Goal: Task Accomplishment & Management: Complete application form

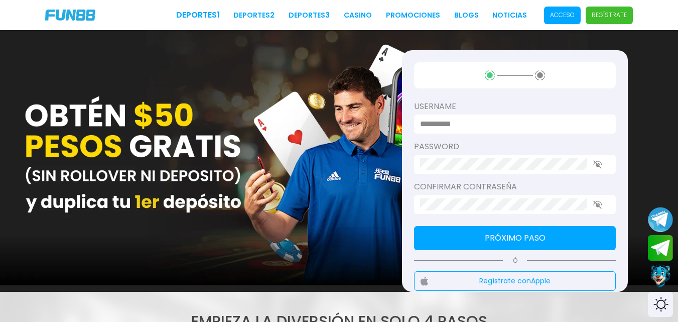
click at [568, 120] on input at bounding box center [512, 124] width 184 height 12
click at [476, 164] on div "password" at bounding box center [515, 157] width 202 height 33
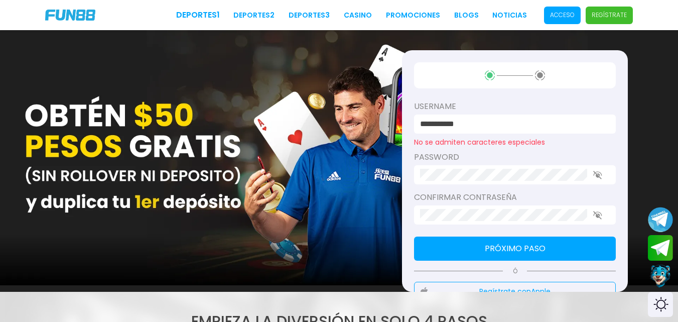
click at [512, 127] on input "**********" at bounding box center [512, 124] width 184 height 12
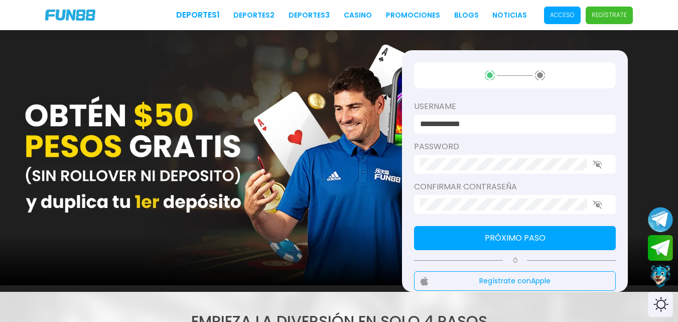
type input "**********"
click at [506, 158] on div at bounding box center [515, 164] width 202 height 19
click at [509, 238] on button "Próximo paso" at bounding box center [515, 238] width 202 height 24
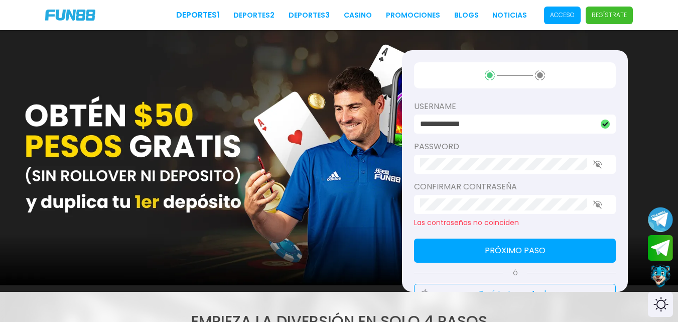
click at [596, 204] on use "button" at bounding box center [597, 204] width 9 height 9
click at [597, 161] on use "button" at bounding box center [597, 164] width 9 height 9
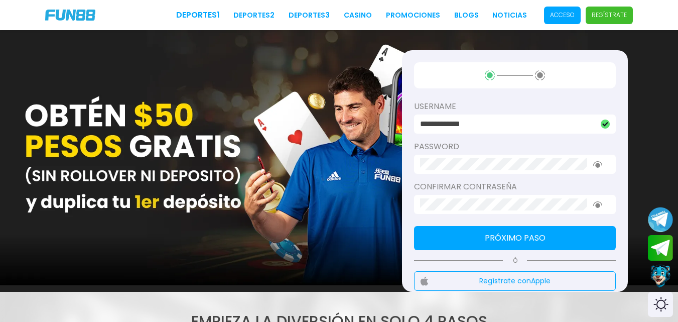
click at [585, 235] on button "Próximo paso" at bounding box center [515, 238] width 202 height 24
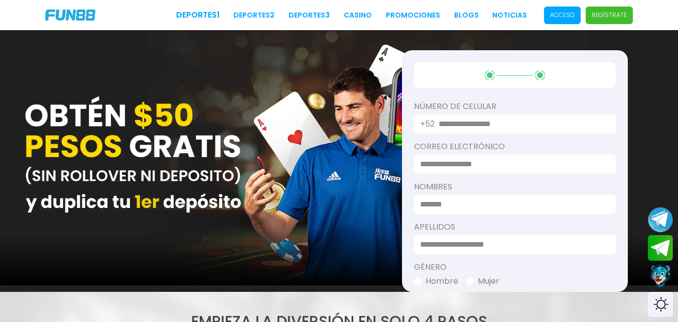
click at [552, 125] on input "text" at bounding box center [521, 124] width 165 height 12
type input "**********"
click at [571, 160] on input at bounding box center [512, 164] width 184 height 12
type input "**********"
click at [490, 207] on input at bounding box center [512, 204] width 184 height 12
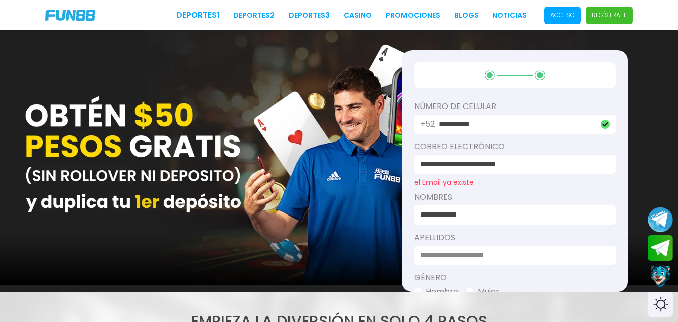
type input "**********"
click at [484, 249] on input at bounding box center [512, 255] width 184 height 12
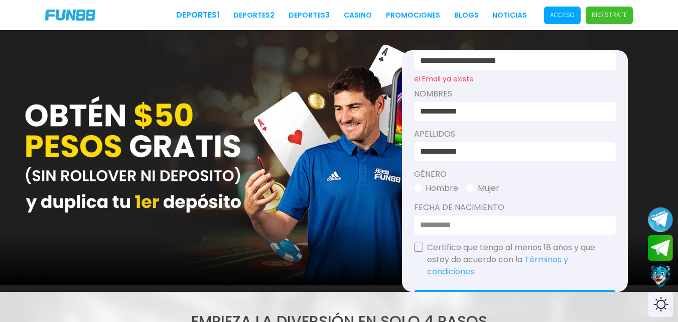
scroll to position [107, 0]
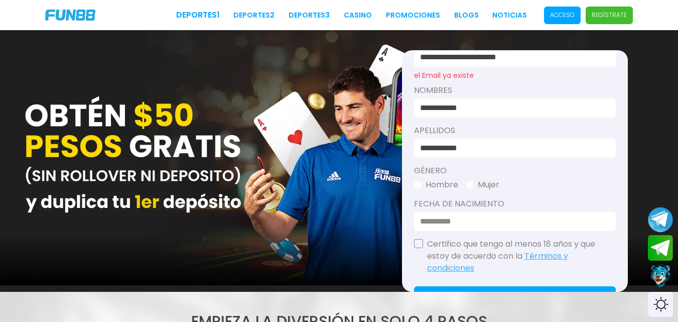
type input "**********"
click at [428, 181] on button "Hombre" at bounding box center [436, 185] width 44 height 12
click at [523, 224] on input at bounding box center [512, 221] width 184 height 12
type input "**********"
click at [416, 243] on button "button" at bounding box center [418, 243] width 9 height 9
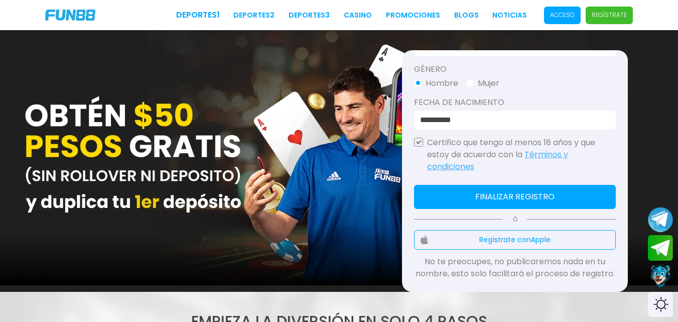
scroll to position [220, 0]
click at [585, 185] on button "Finalizar registro" at bounding box center [515, 197] width 202 height 24
click at [587, 193] on button "Finalizar registro" at bounding box center [515, 197] width 202 height 24
click at [546, 187] on button "Finalizar registro" at bounding box center [515, 197] width 202 height 24
click at [463, 185] on button "Finalizar registro" at bounding box center [515, 197] width 202 height 24
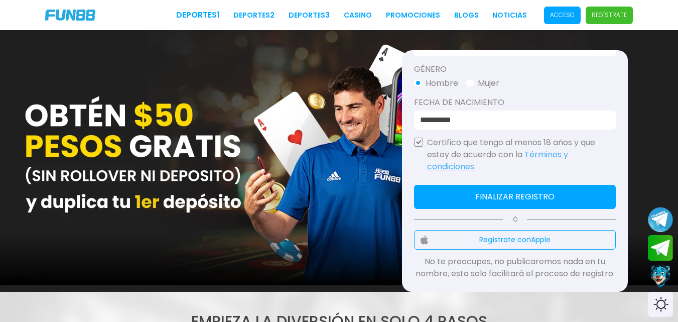
click at [463, 185] on button "Finalizar registro" at bounding box center [515, 197] width 202 height 24
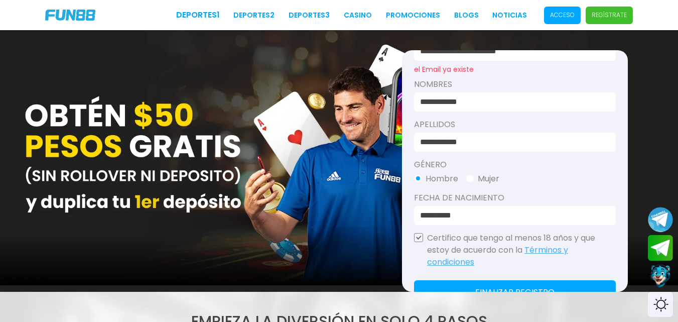
scroll to position [0, 0]
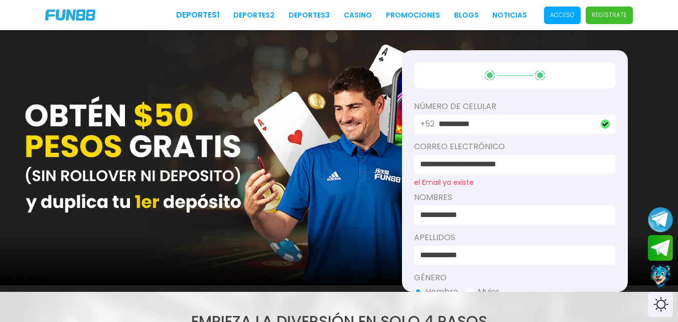
click at [454, 160] on input "**********" at bounding box center [512, 164] width 184 height 12
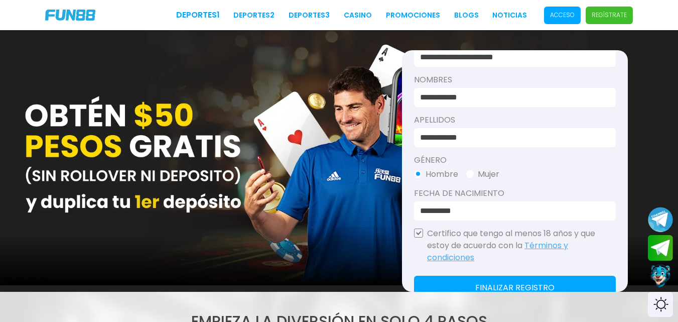
scroll to position [210, 0]
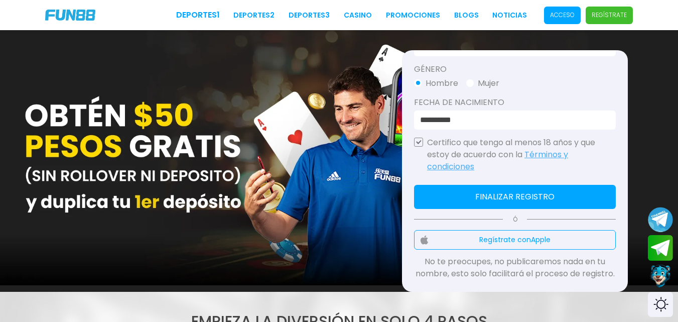
type input "**********"
click at [590, 185] on button "Finalizar registro" at bounding box center [515, 197] width 202 height 24
click at [568, 185] on button "Finalizar registro" at bounding box center [515, 197] width 202 height 24
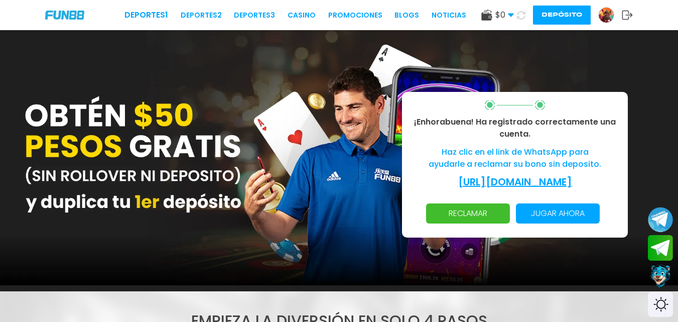
click at [572, 175] on link "https://wa.me/message/FV2RYRILSHYSE1" at bounding box center [515, 182] width 114 height 14
click at [469, 217] on p "RECLAMAR" at bounding box center [468, 213] width 72 height 20
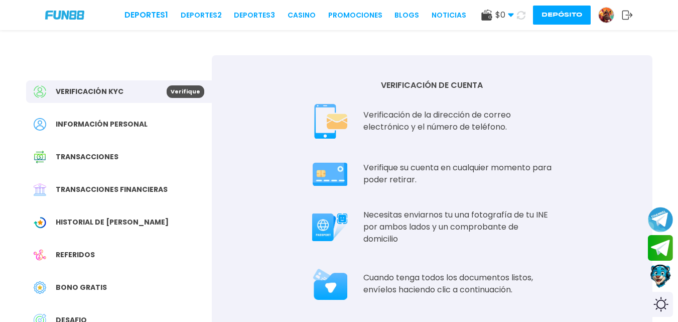
click at [505, 12] on span "$ 0" at bounding box center [504, 15] width 19 height 12
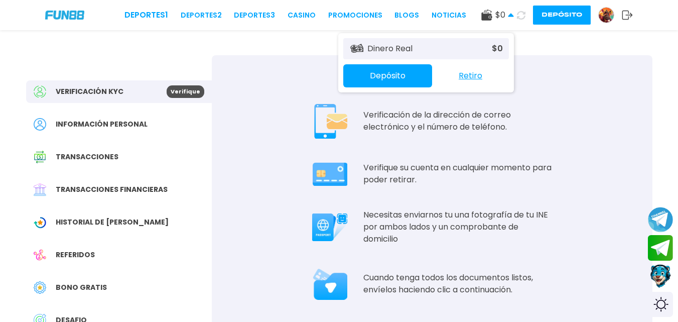
click at [500, 12] on span "$ 0" at bounding box center [504, 15] width 19 height 12
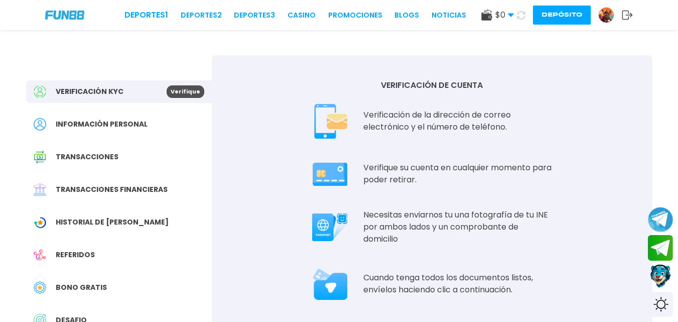
click at [106, 285] on div "Bono Gratis" at bounding box center [119, 287] width 186 height 23
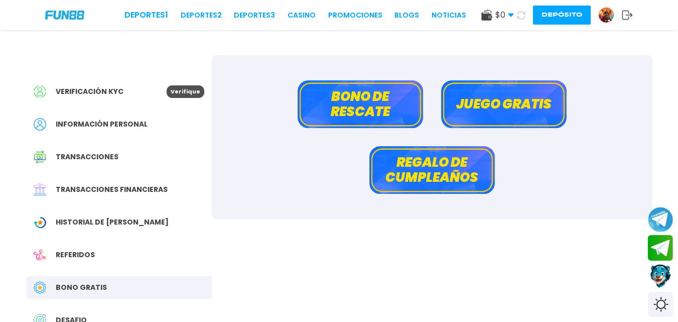
click at [518, 101] on button "Juego gratis" at bounding box center [503, 104] width 125 height 48
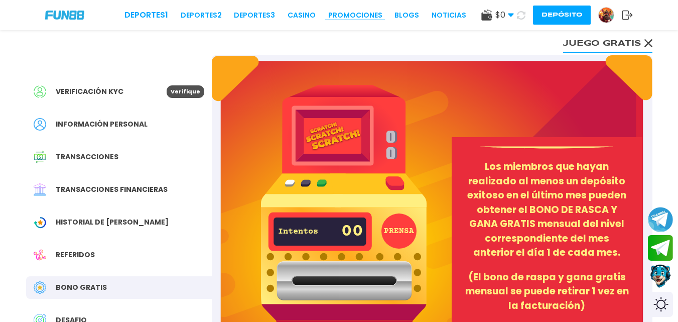
click at [366, 11] on link "Promociones" at bounding box center [355, 15] width 54 height 11
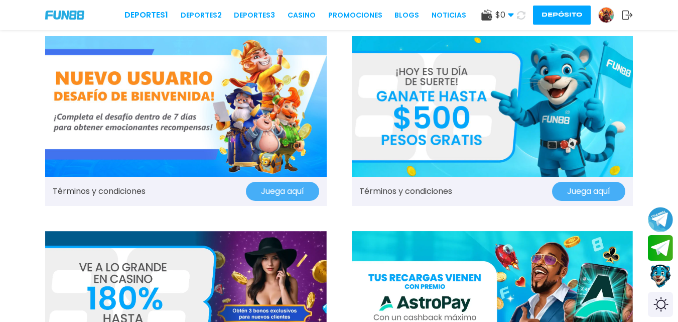
scroll to position [22, 0]
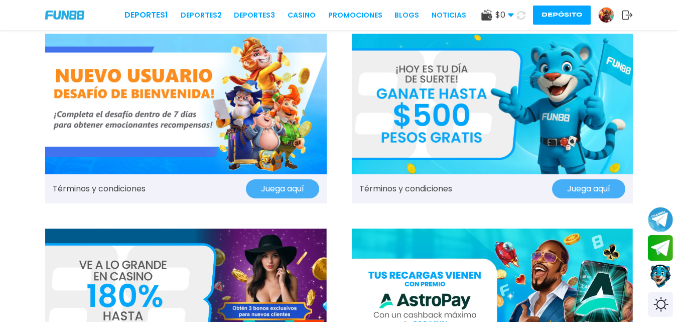
click at [550, 115] on img at bounding box center [493, 104] width 282 height 141
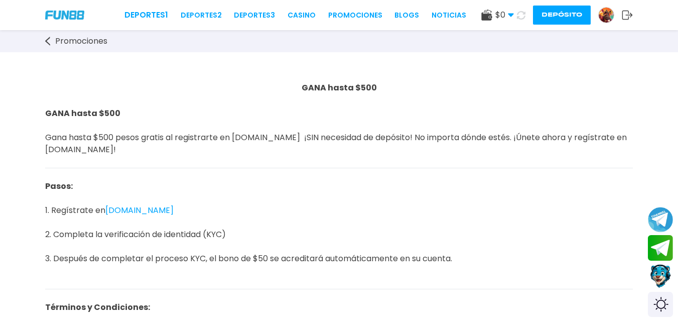
click at [132, 206] on link "FUN88.mx" at bounding box center [139, 210] width 68 height 12
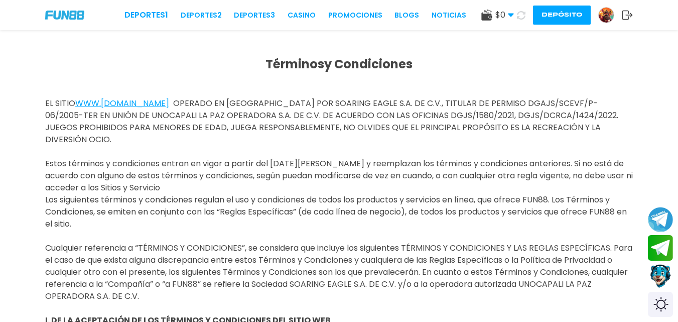
click at [505, 14] on span "$ 0" at bounding box center [504, 15] width 19 height 12
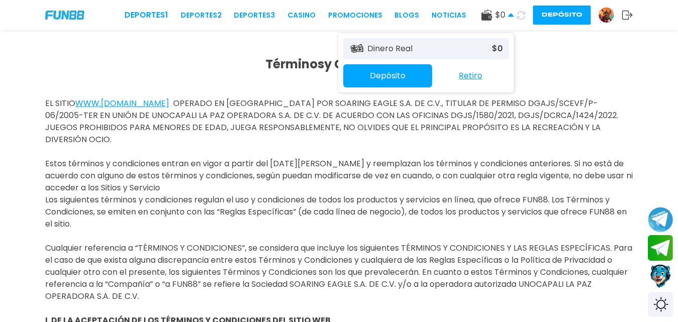
click at [605, 16] on img at bounding box center [606, 15] width 15 height 15
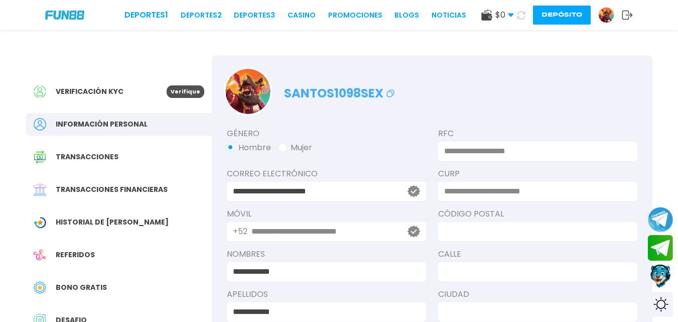
click at [136, 82] on div "Verificación KYC Verifique" at bounding box center [119, 91] width 186 height 23
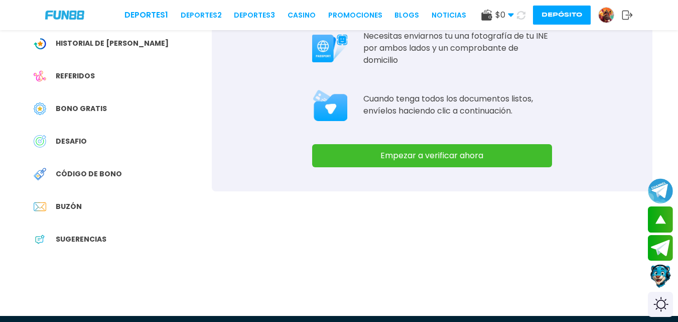
click at [514, 153] on button "Empezar a verificar ahora" at bounding box center [432, 155] width 240 height 23
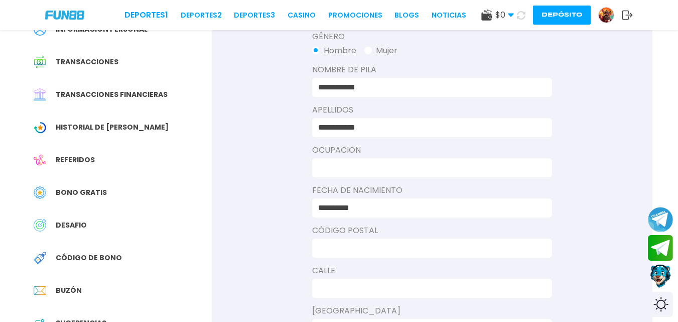
scroll to position [103, 0]
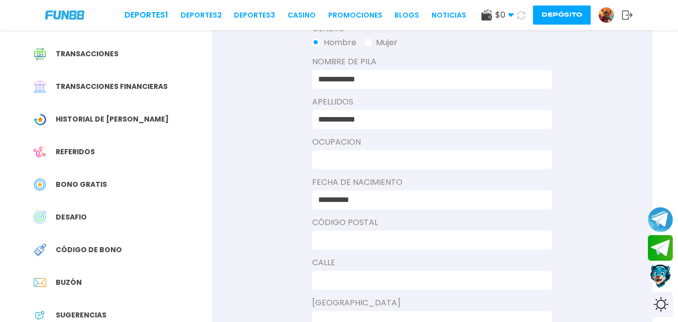
click at [468, 159] on input at bounding box center [429, 160] width 222 height 12
type input "*"
type input "**********"
click at [410, 232] on div at bounding box center [432, 239] width 240 height 19
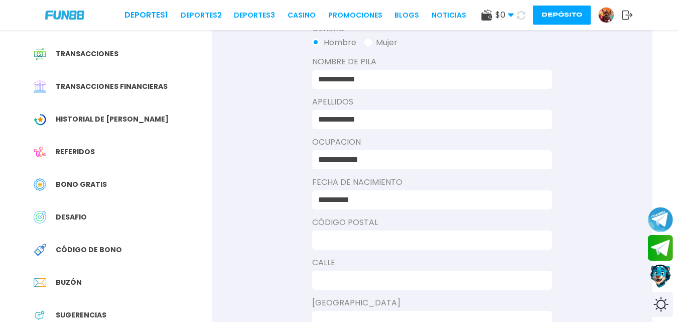
click at [399, 238] on input at bounding box center [429, 240] width 222 height 12
type input "*****"
click at [446, 275] on input at bounding box center [429, 280] width 222 height 12
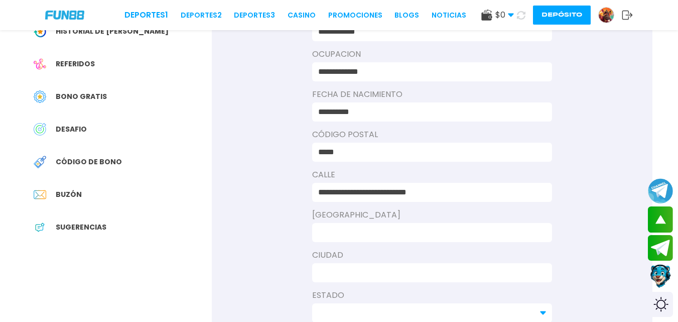
scroll to position [191, 0]
type input "**********"
click at [502, 235] on input at bounding box center [429, 232] width 222 height 12
type input "**********"
click at [457, 271] on input at bounding box center [429, 272] width 222 height 12
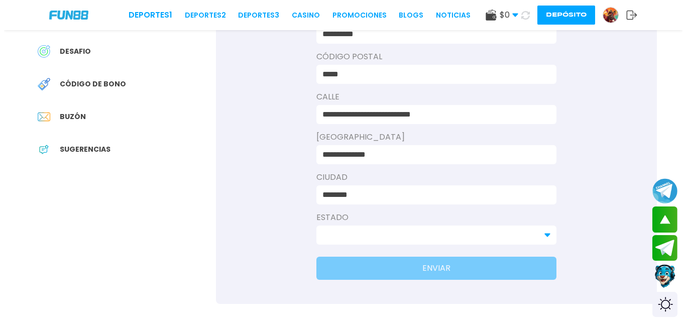
scroll to position [294, 0]
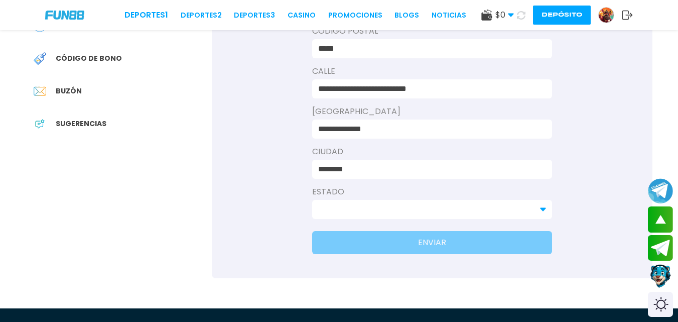
type input "********"
click at [426, 204] on input at bounding box center [426, 209] width 216 height 12
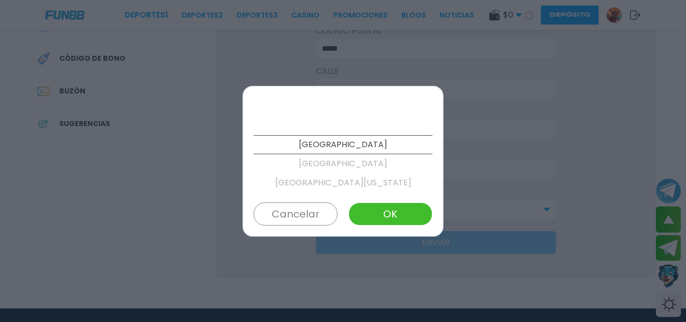
click at [370, 181] on p "[GEOGRAPHIC_DATA][US_STATE]" at bounding box center [342, 182] width 179 height 19
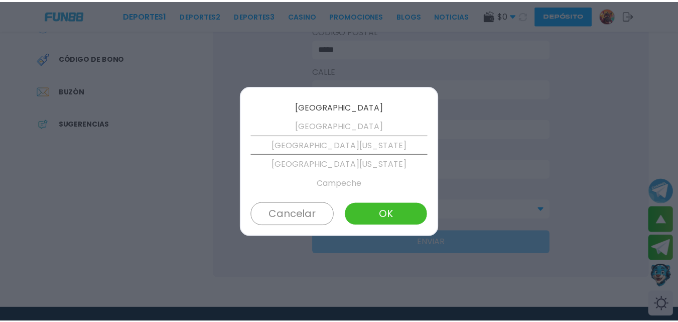
scroll to position [38, 0]
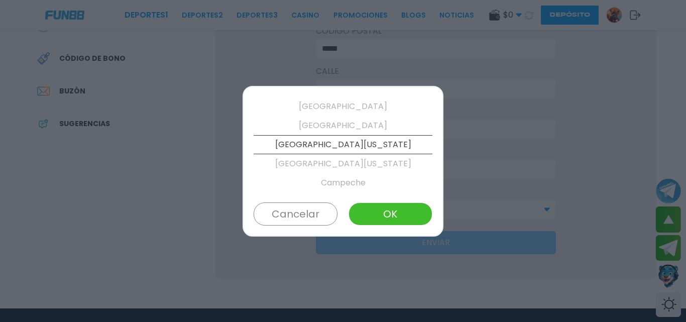
click at [422, 215] on button "OK" at bounding box center [390, 213] width 84 height 23
type input "**********"
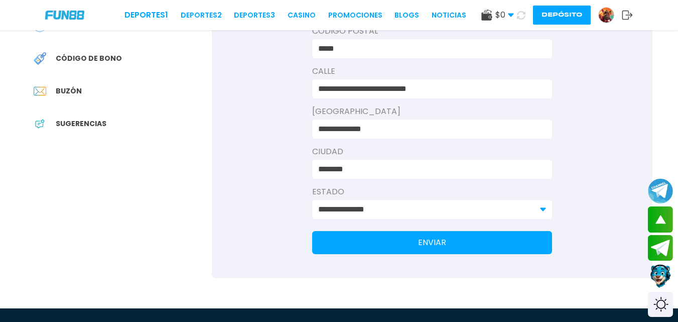
click at [478, 245] on button "ENVIAR" at bounding box center [432, 242] width 240 height 23
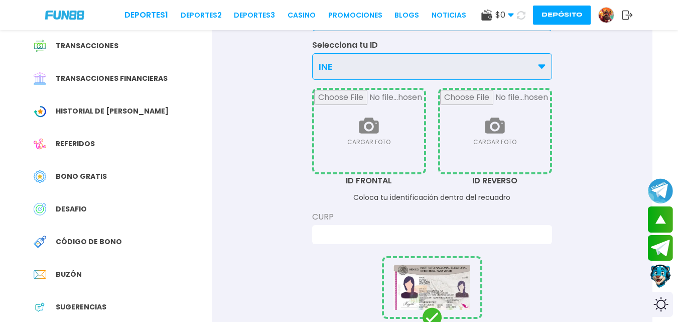
scroll to position [113, 0]
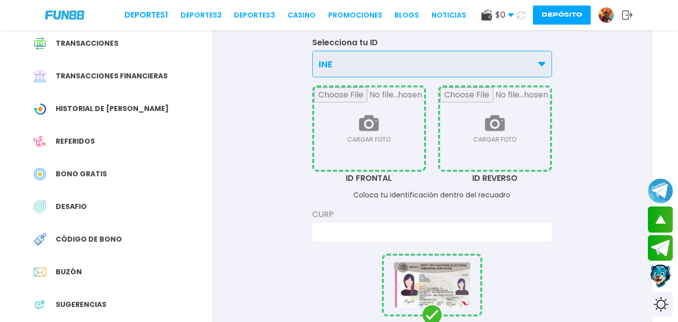
click at [403, 147] on input "file" at bounding box center [369, 128] width 110 height 82
click at [398, 147] on input "file" at bounding box center [369, 128] width 110 height 82
click at [402, 143] on input "file" at bounding box center [369, 128] width 110 height 82
type input "**********"
click at [501, 154] on input "file" at bounding box center [495, 128] width 110 height 82
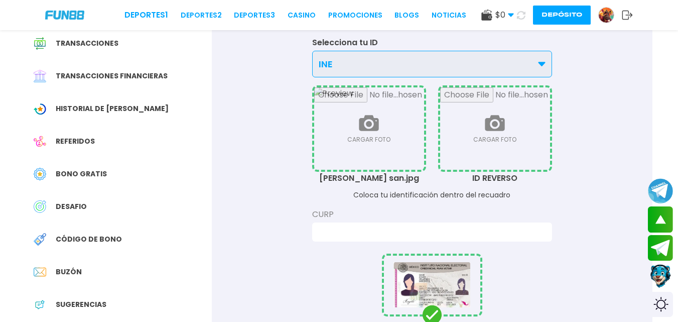
type input "**********"
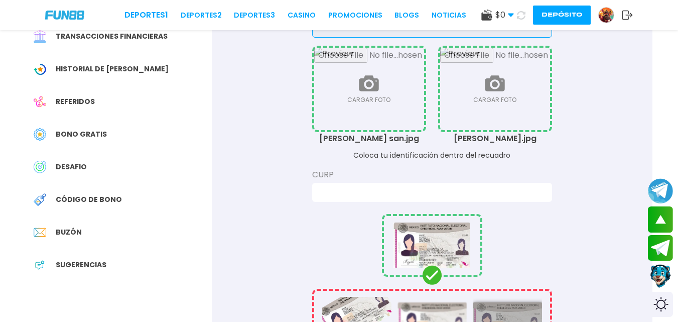
scroll to position [175, 0]
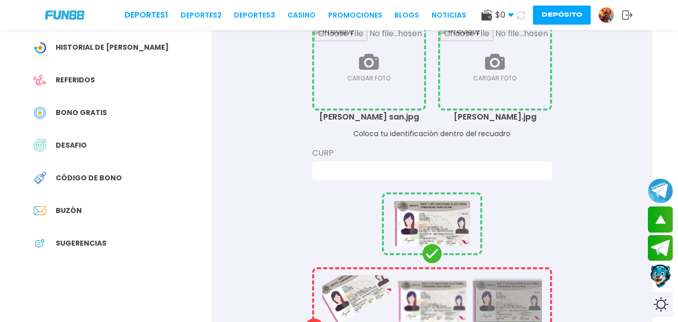
click at [512, 173] on input at bounding box center [429, 171] width 222 height 12
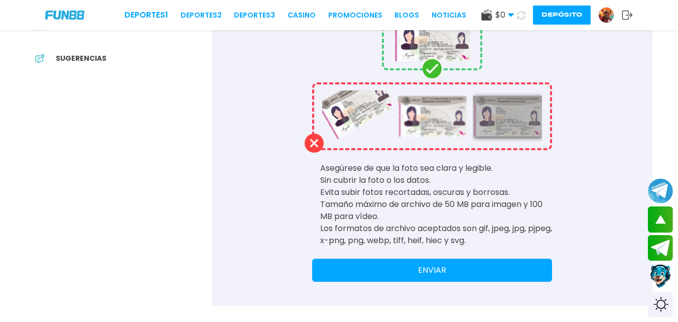
scroll to position [366, 0]
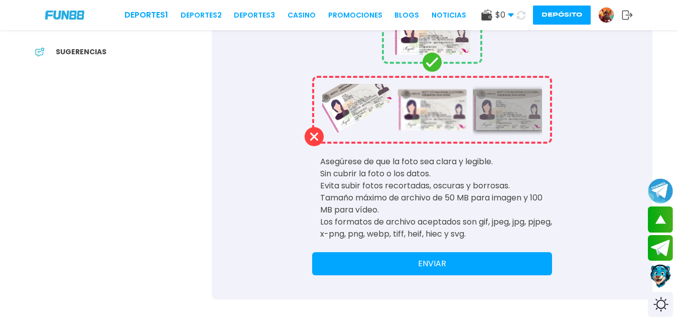
type input "**********"
click at [516, 264] on button "ENVIAR" at bounding box center [432, 263] width 240 height 23
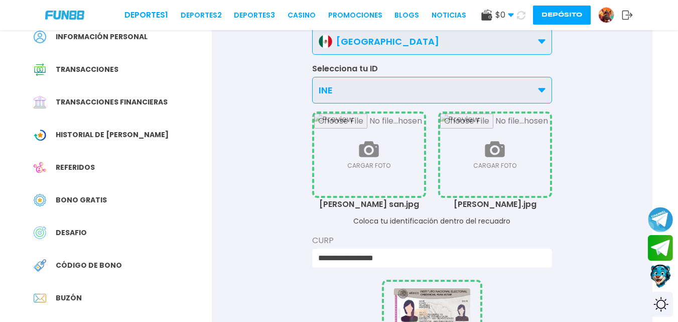
scroll to position [0, 0]
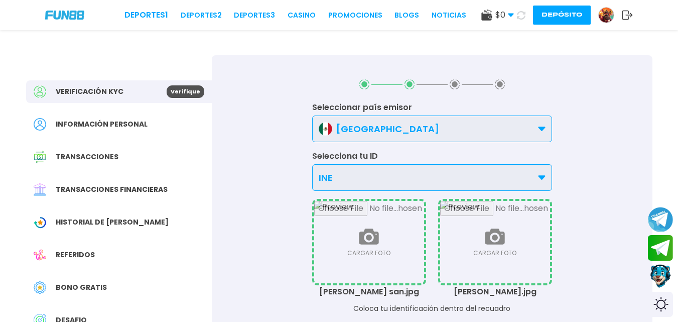
click at [120, 286] on div "Bono Gratis" at bounding box center [119, 287] width 186 height 23
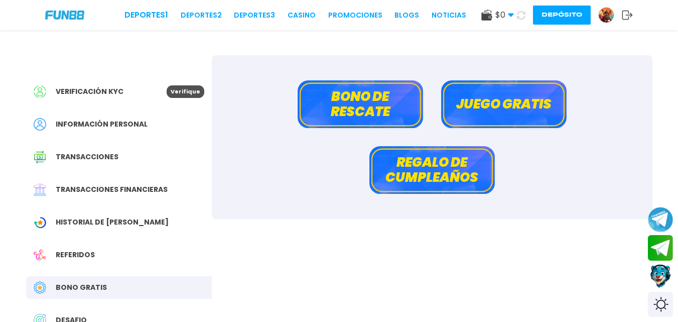
click at [398, 108] on button "Bono de rescate" at bounding box center [360, 104] width 125 height 48
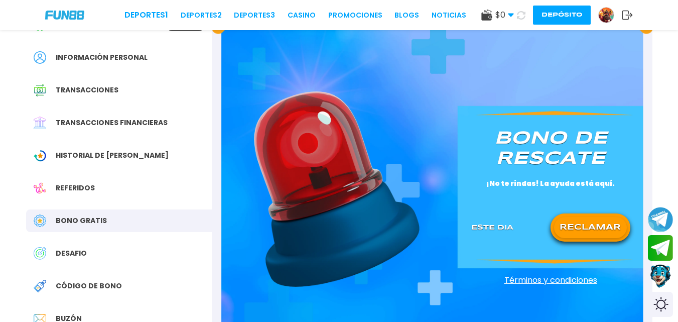
scroll to position [68, 0]
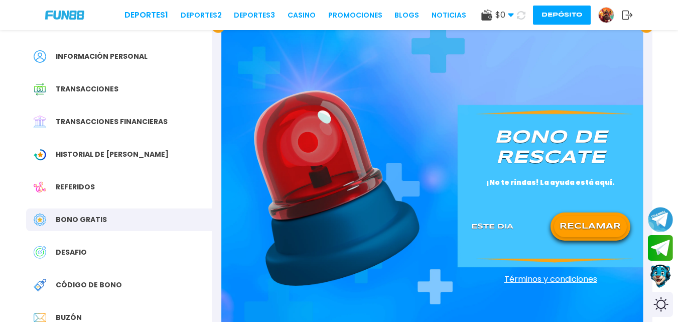
click at [608, 228] on button "RECLAMAR" at bounding box center [590, 226] width 73 height 21
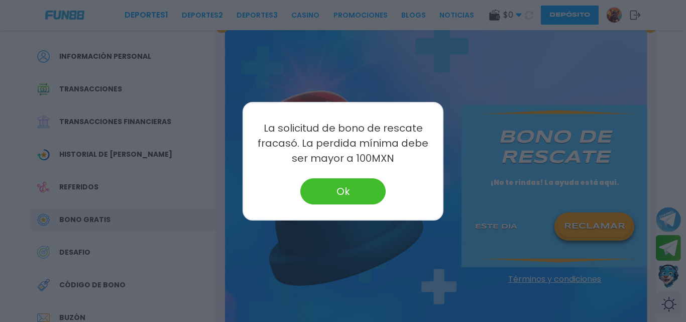
click at [365, 183] on button "Ok" at bounding box center [342, 191] width 85 height 26
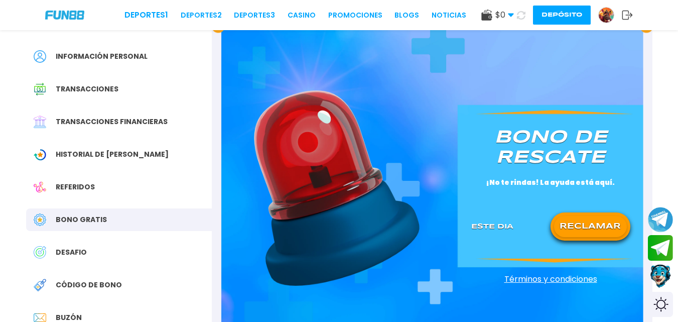
click at [189, 221] on div "Bono Gratis" at bounding box center [119, 219] width 186 height 23
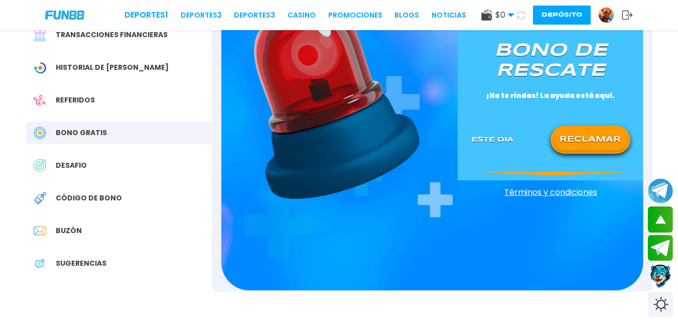
click at [147, 195] on div "Código de bono" at bounding box center [119, 198] width 186 height 23
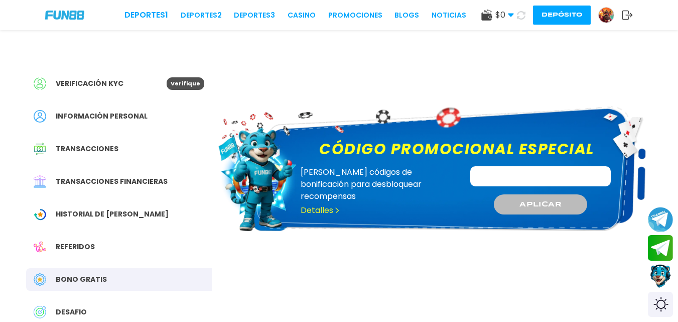
scroll to position [16, 0]
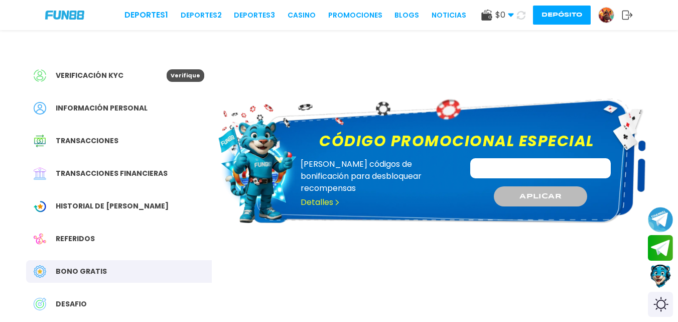
click at [158, 206] on div "Historial de [PERSON_NAME]" at bounding box center [119, 206] width 186 height 23
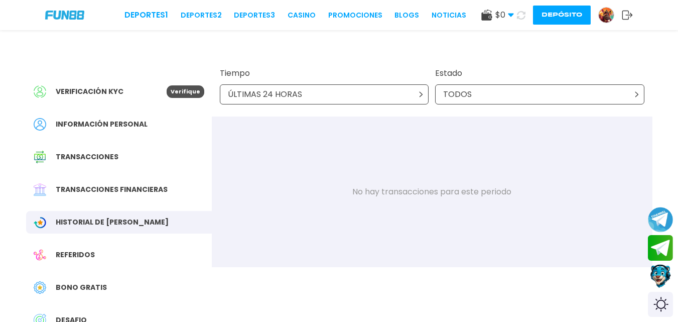
click at [159, 123] on div "Información personal" at bounding box center [119, 124] width 186 height 23
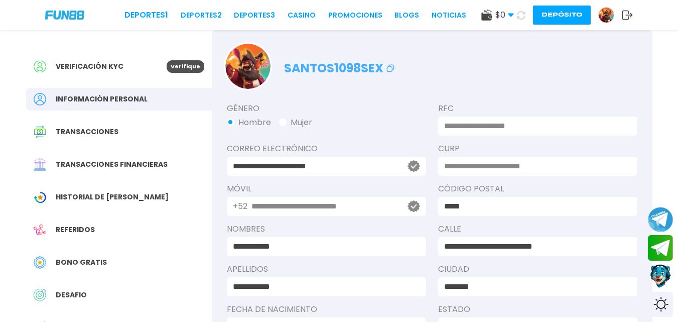
scroll to position [19, 0]
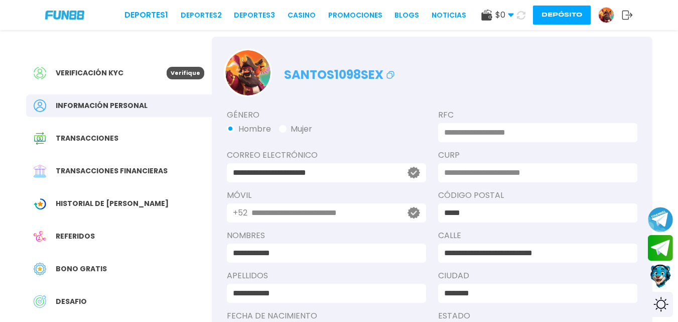
click at [193, 69] on p "Verifique" at bounding box center [186, 73] width 38 height 13
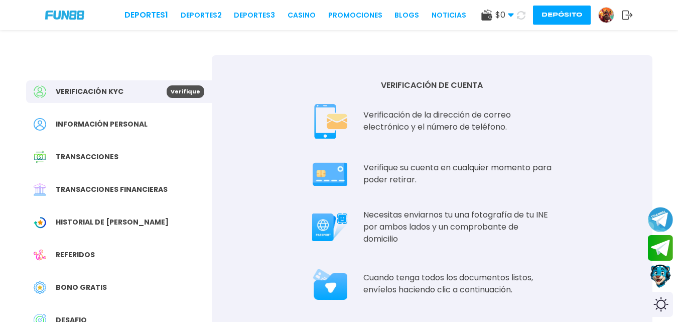
click at [504, 9] on span "$ 0" at bounding box center [504, 15] width 19 height 12
click at [312, 12] on link "CASINO" at bounding box center [302, 15] width 28 height 11
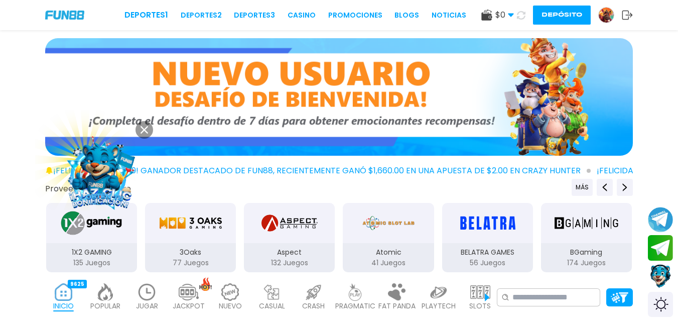
click at [111, 179] on img at bounding box center [100, 171] width 90 height 90
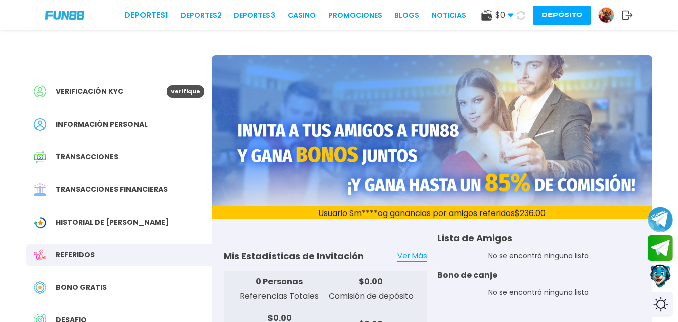
click at [312, 16] on link "CASINO" at bounding box center [302, 15] width 28 height 11
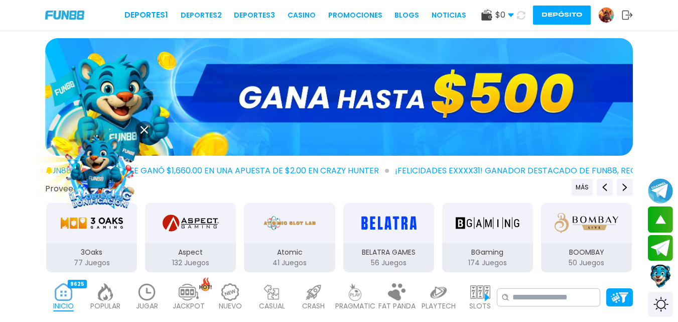
click at [609, 14] on img at bounding box center [606, 15] width 15 height 15
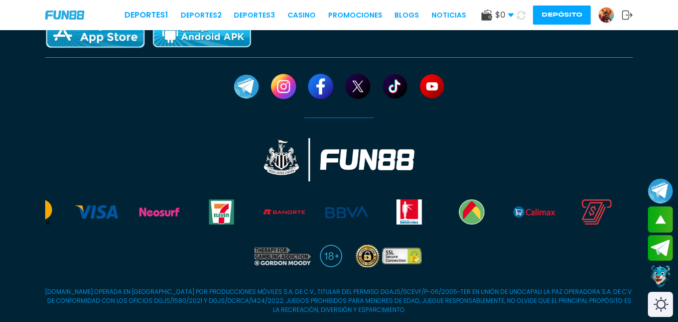
scroll to position [671, 0]
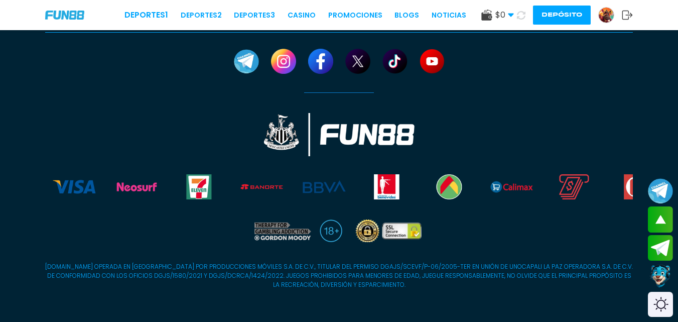
click at [627, 16] on icon at bounding box center [627, 15] width 11 height 10
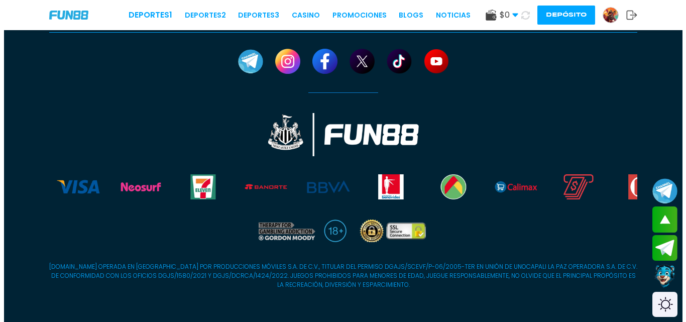
scroll to position [0, 0]
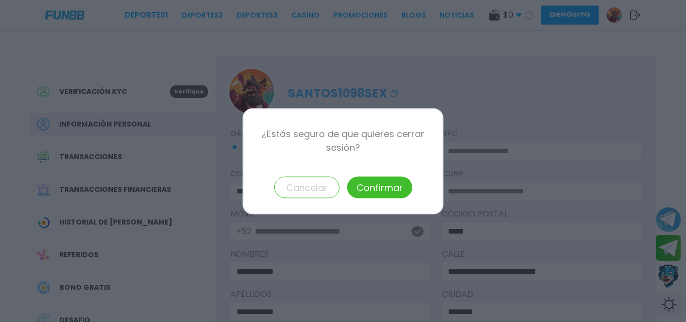
click at [399, 187] on button "Confirmar" at bounding box center [379, 187] width 65 height 22
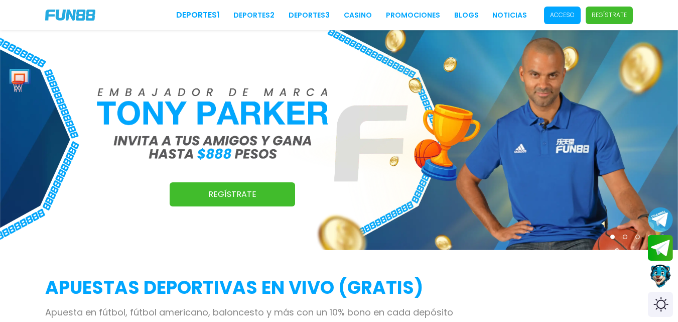
click at [571, 18] on p "Acceso" at bounding box center [562, 15] width 25 height 9
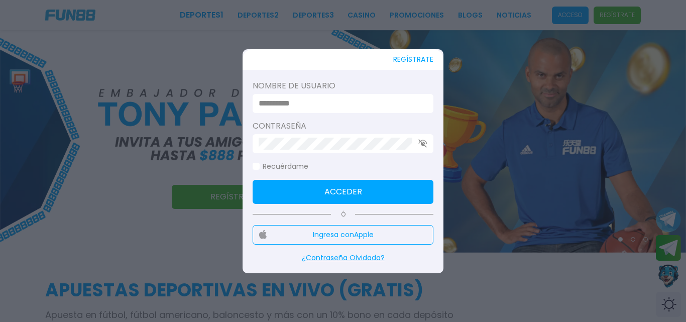
click at [388, 102] on input at bounding box center [339, 103] width 163 height 12
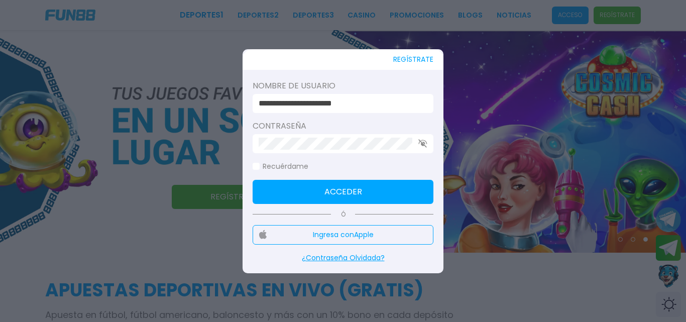
type input "**********"
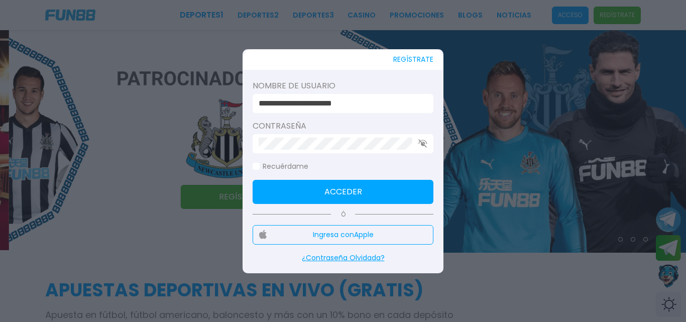
click at [252, 180] on button "Acceder" at bounding box center [342, 192] width 181 height 24
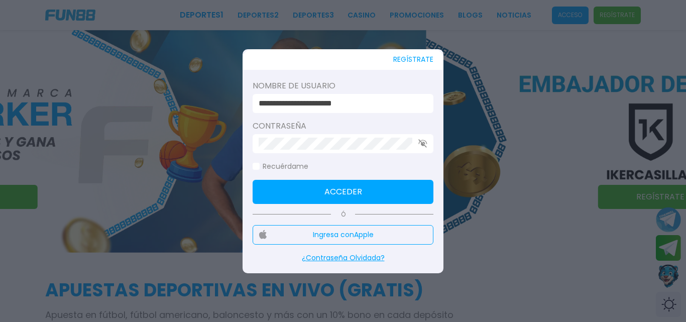
click at [327, 200] on button "Acceder" at bounding box center [342, 192] width 181 height 24
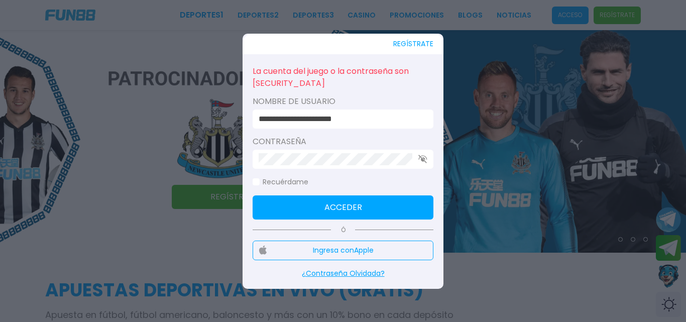
click at [422, 162] on icon "button" at bounding box center [422, 159] width 9 height 9
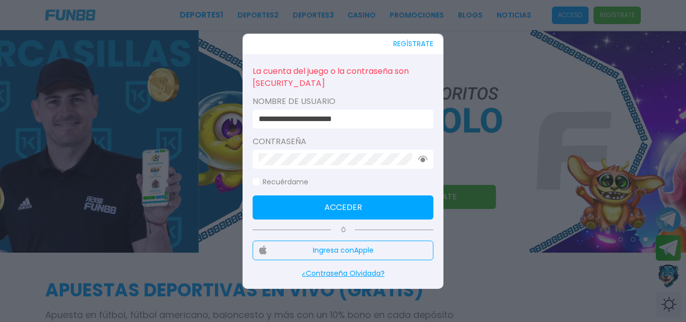
click at [412, 203] on button "Acceder" at bounding box center [342, 207] width 181 height 24
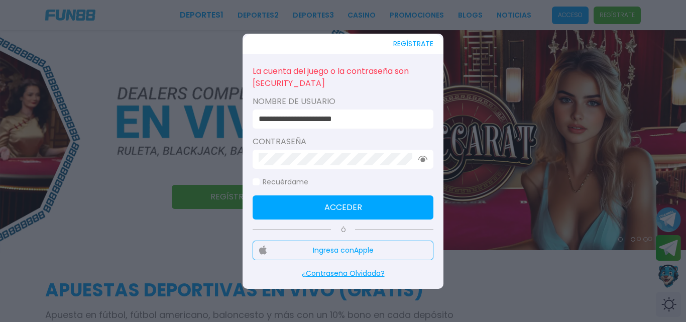
click at [353, 270] on p "¿Contraseña Olvidada?" at bounding box center [342, 273] width 181 height 11
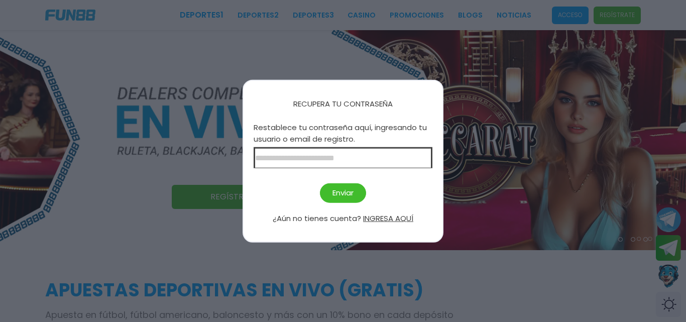
click at [329, 159] on input at bounding box center [342, 157] width 179 height 21
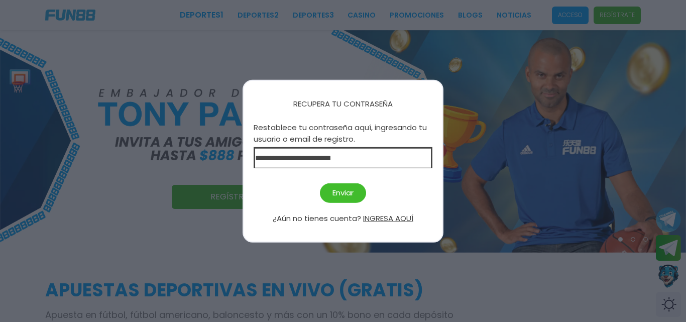
type input "**********"
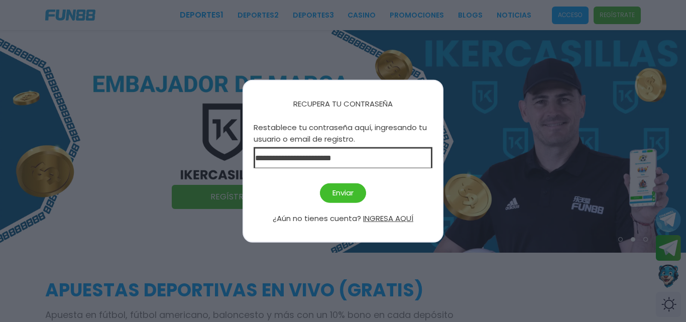
click at [349, 196] on button "Enviar" at bounding box center [343, 193] width 46 height 20
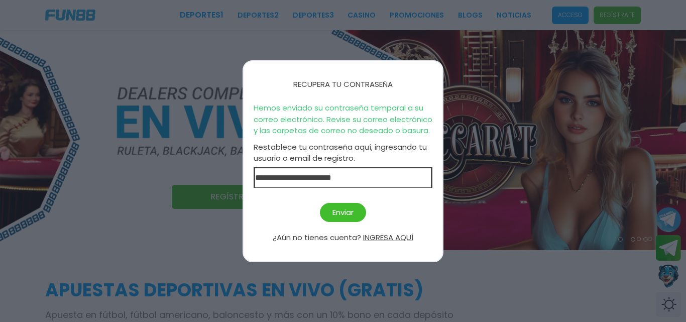
click at [133, 21] on div at bounding box center [343, 161] width 686 height 322
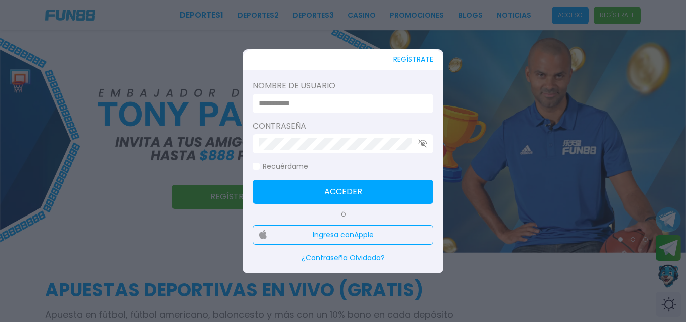
click at [362, 87] on label "Nombre de usuario" at bounding box center [342, 86] width 181 height 12
click at [365, 101] on input at bounding box center [339, 103] width 163 height 12
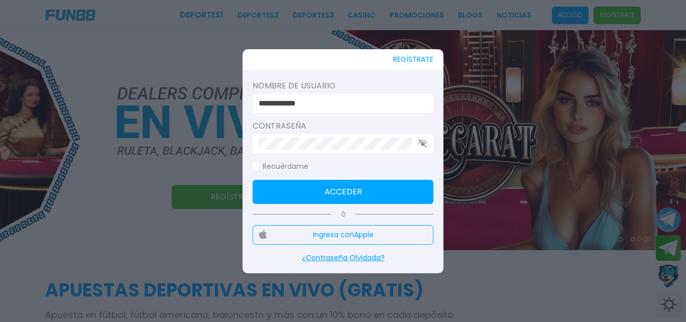
click at [410, 195] on button "Acceder" at bounding box center [342, 192] width 181 height 24
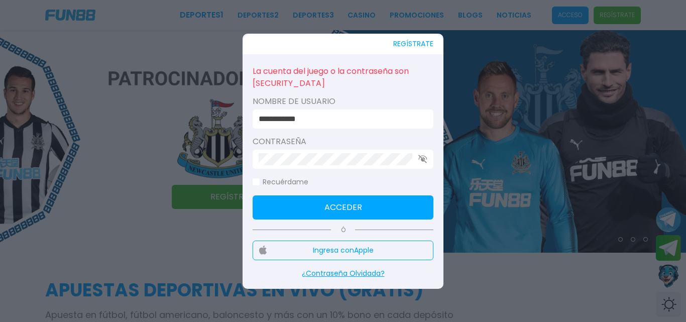
click at [316, 116] on input "**********" at bounding box center [339, 119] width 163 height 12
type input "**********"
click button "Acceder" at bounding box center [342, 207] width 181 height 24
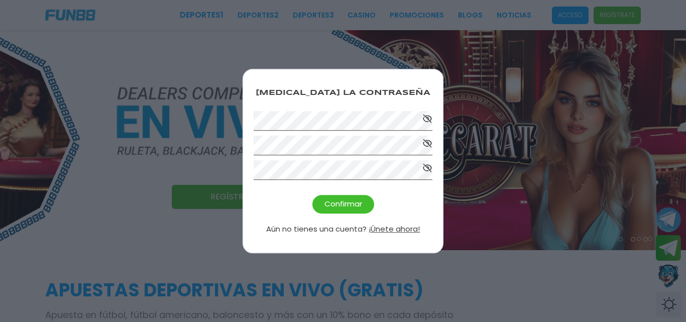
click at [358, 208] on button "Confirmar" at bounding box center [343, 204] width 62 height 19
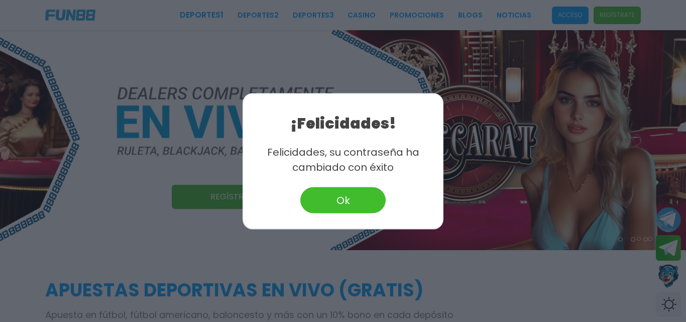
click at [370, 204] on button "Ok" at bounding box center [342, 200] width 85 height 26
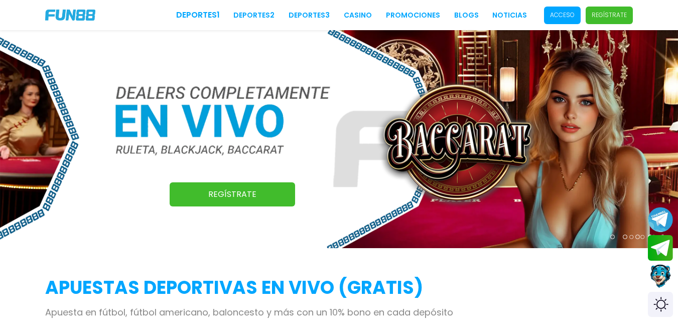
click at [568, 21] on span "Acceso" at bounding box center [562, 16] width 37 height 18
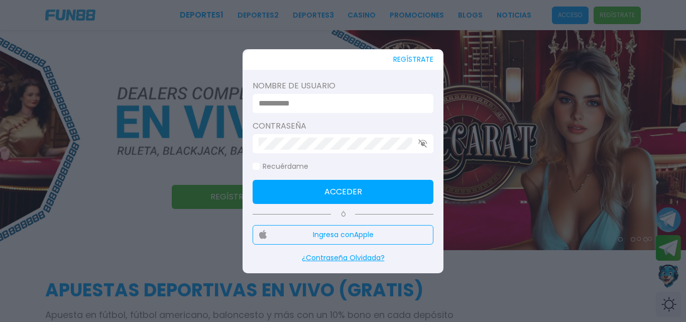
click at [397, 107] on input at bounding box center [339, 103] width 163 height 12
click at [391, 91] on label "Nombre de usuario" at bounding box center [342, 86] width 181 height 12
click at [379, 107] on input at bounding box center [339, 103] width 163 height 12
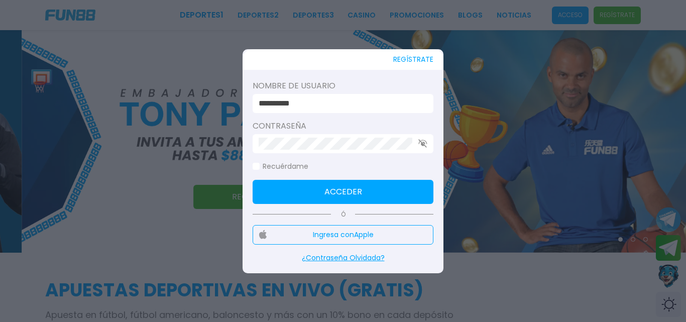
type input "**********"
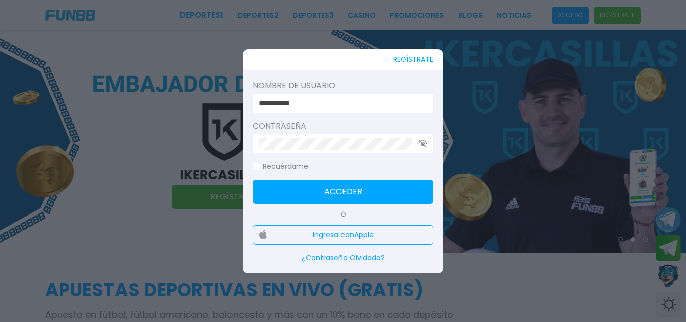
click at [386, 197] on button "Acceder" at bounding box center [342, 192] width 181 height 24
